Goal: Find specific page/section

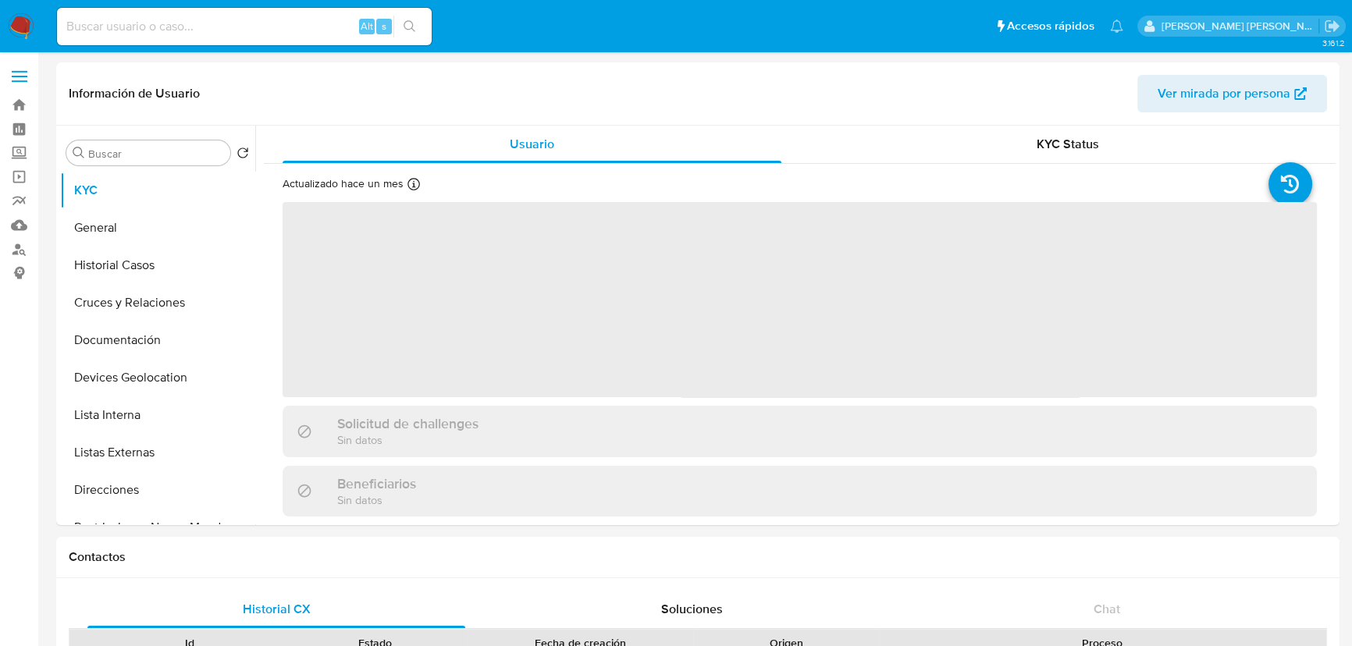
select select "10"
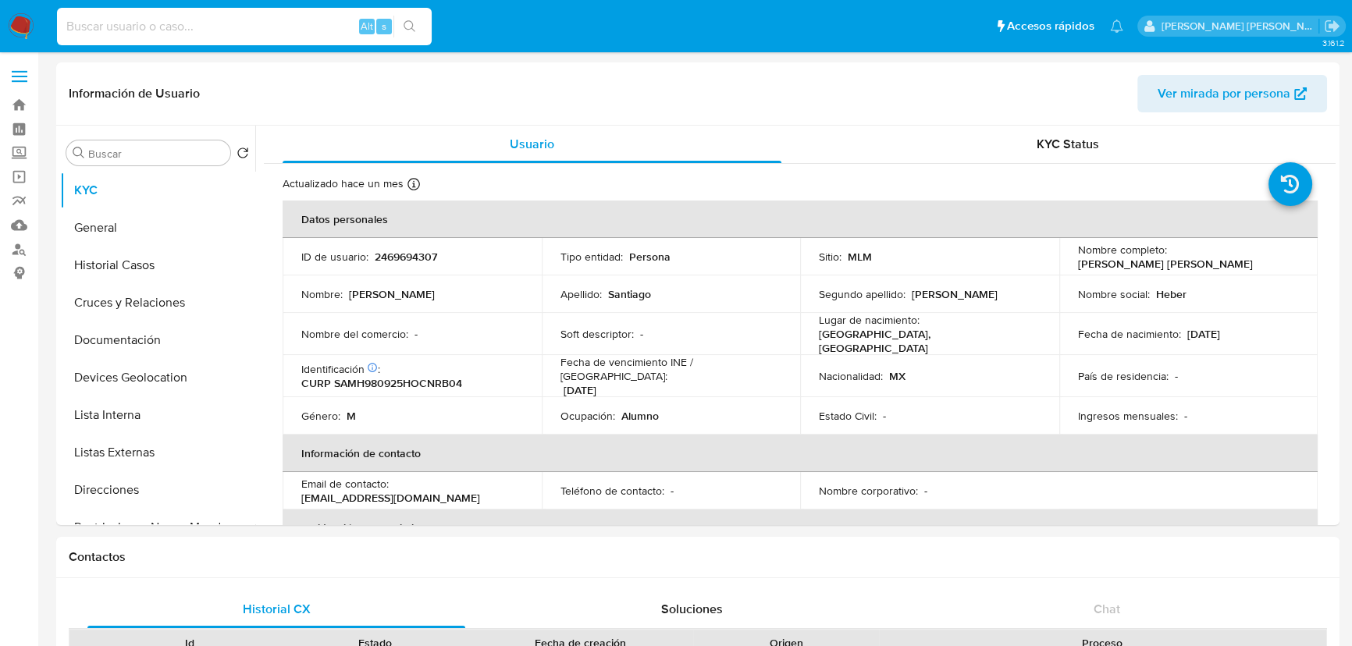
click at [165, 18] on input at bounding box center [244, 26] width 375 height 20
paste input "3o7QexqIBvdg0IhZLMthDCtJ"
type input "3o7QexqIBvdg0IhZLMthDCtJ"
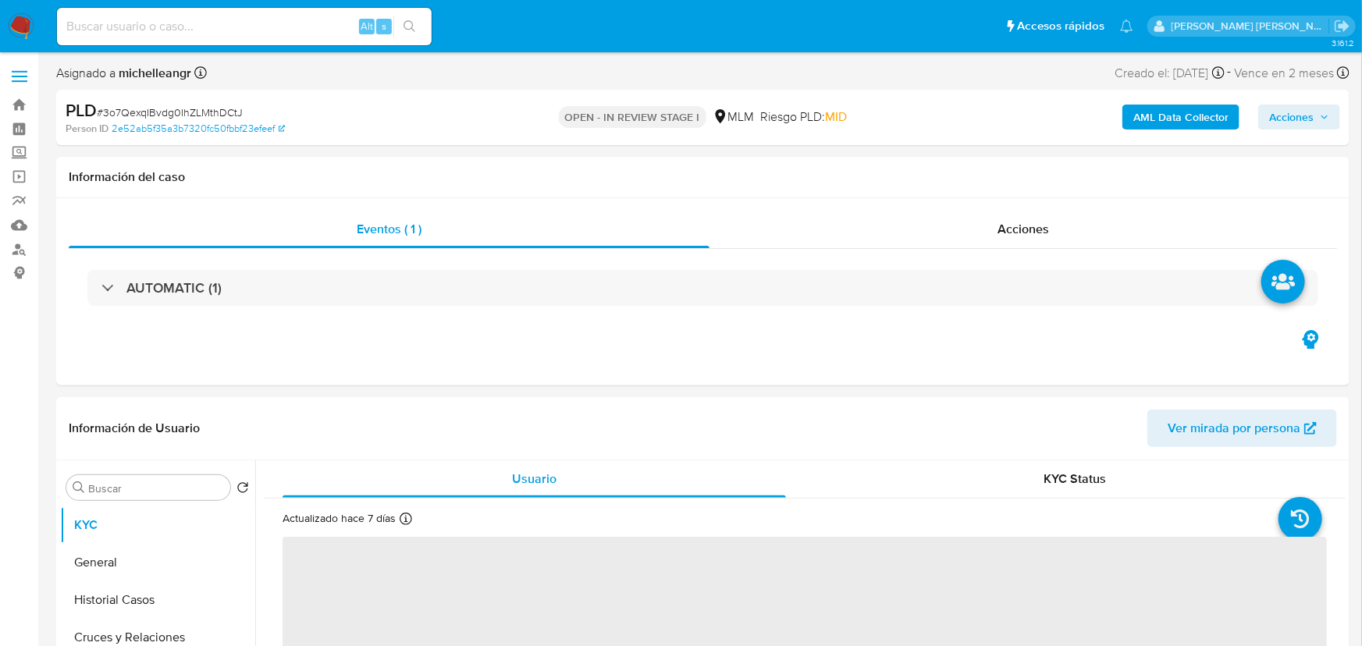
select select "10"
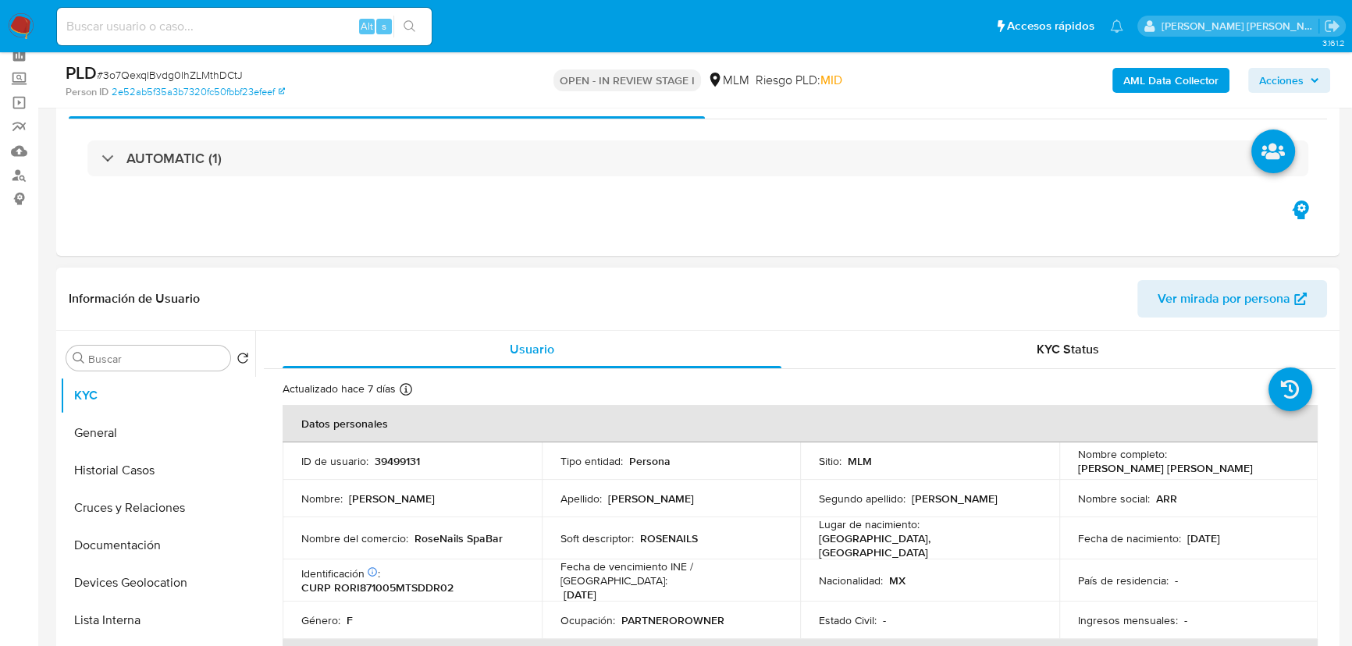
scroll to position [141, 0]
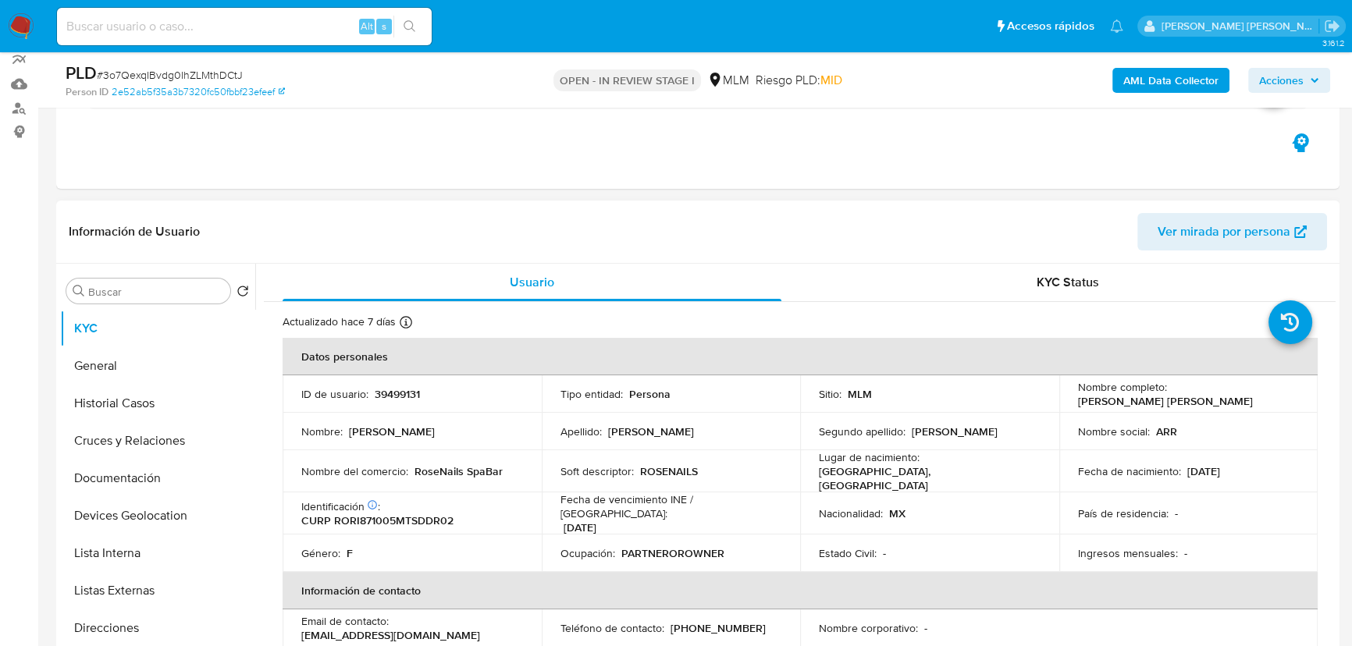
click at [379, 395] on p "39499131" at bounding box center [397, 394] width 45 height 14
copy p "39499131"
